Goal: Browse casually

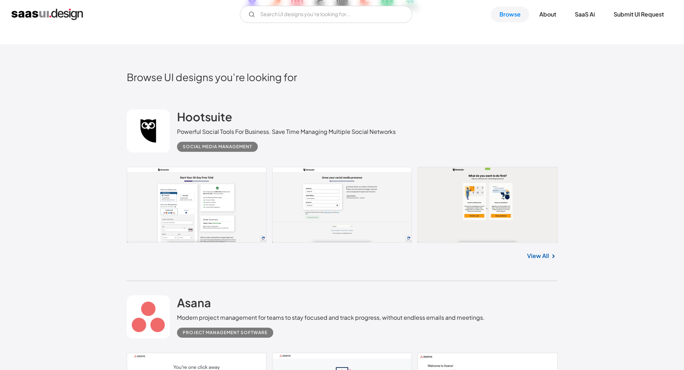
scroll to position [179, 0]
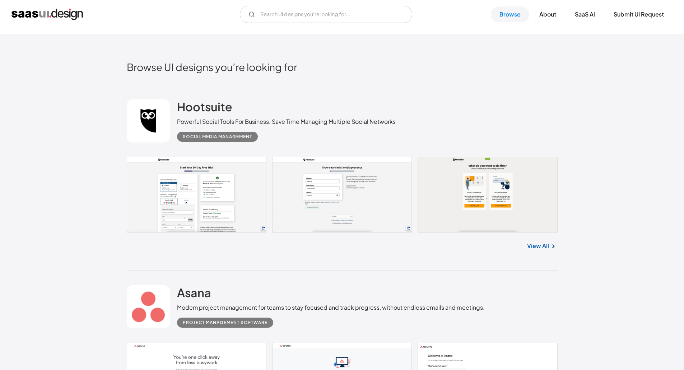
click at [34, 12] on img "home" at bounding box center [46, 14] width 71 height 11
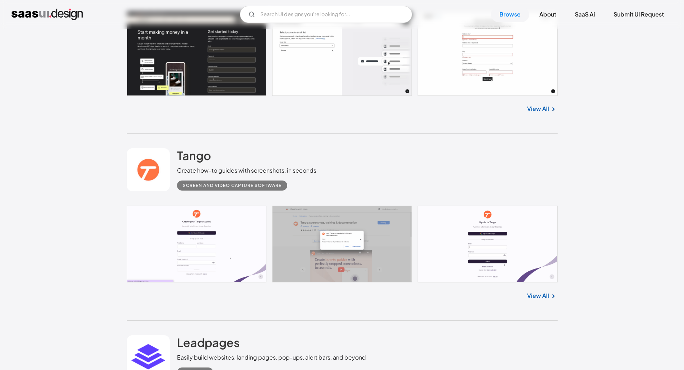
scroll to position [1292, 0]
click at [150, 164] on link at bounding box center [148, 169] width 43 height 43
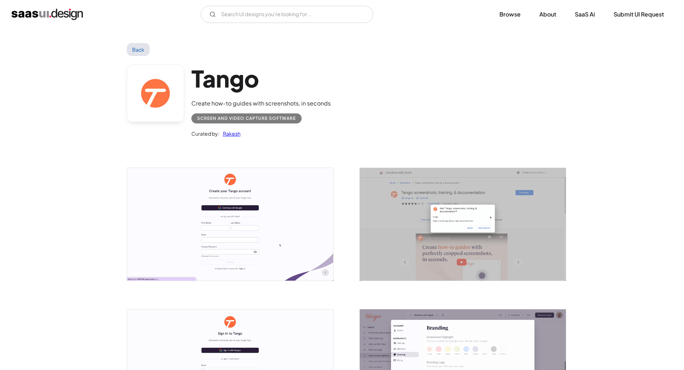
click at [144, 97] on link at bounding box center [155, 93] width 57 height 57
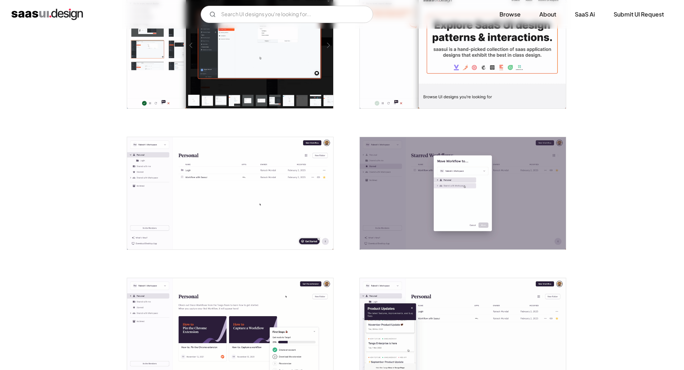
scroll to position [538, 0]
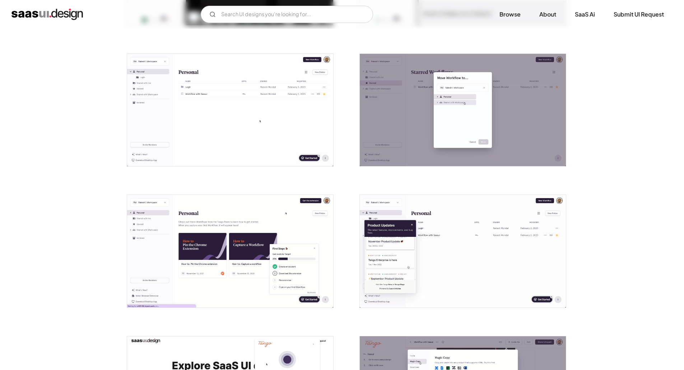
click at [57, 17] on img "home" at bounding box center [46, 14] width 71 height 11
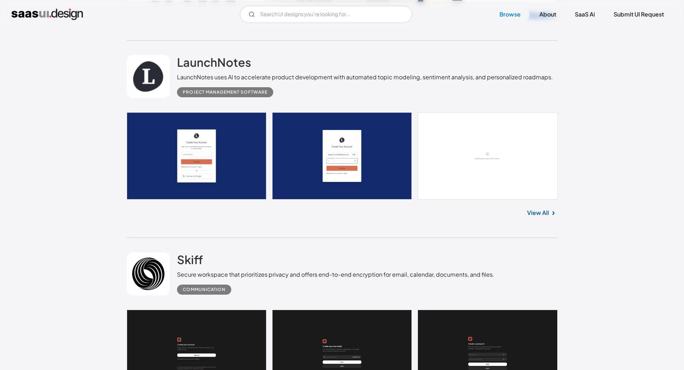
scroll to position [2045, 0]
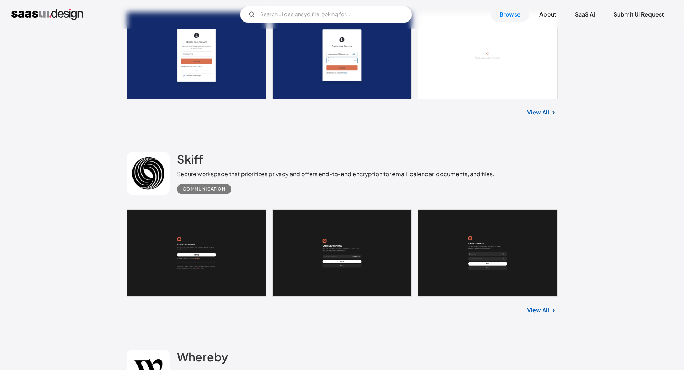
click at [150, 173] on link at bounding box center [148, 173] width 43 height 43
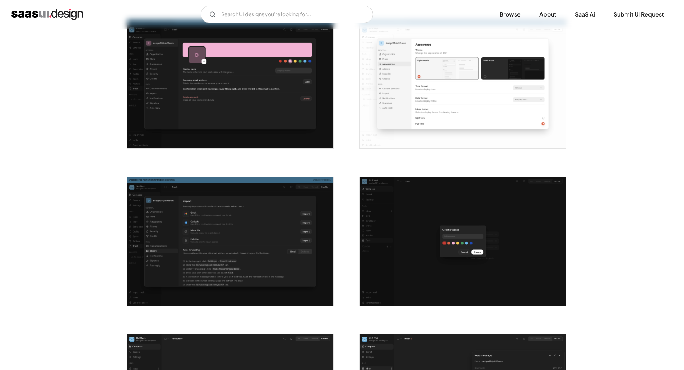
scroll to position [1112, 0]
